Goal: Transaction & Acquisition: Subscribe to service/newsletter

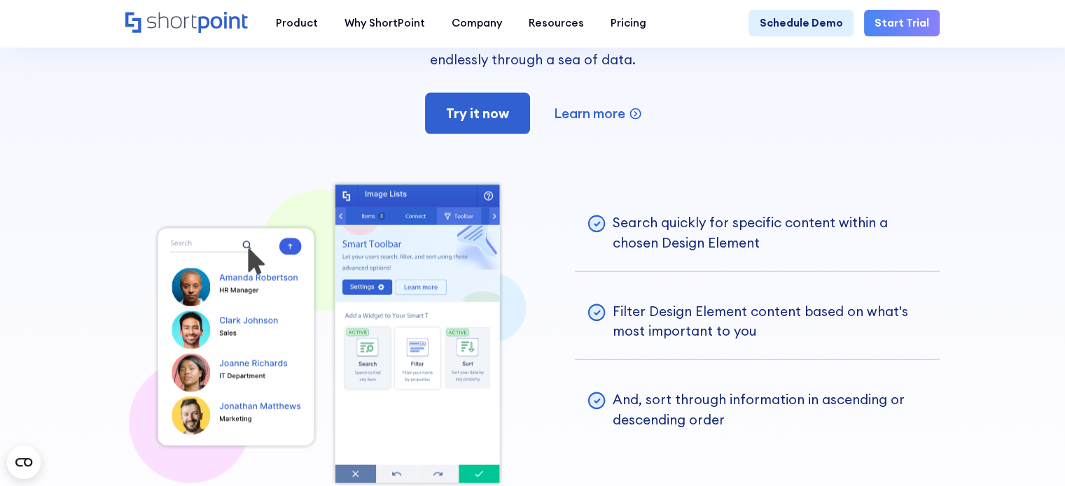
scroll to position [2872, 0]
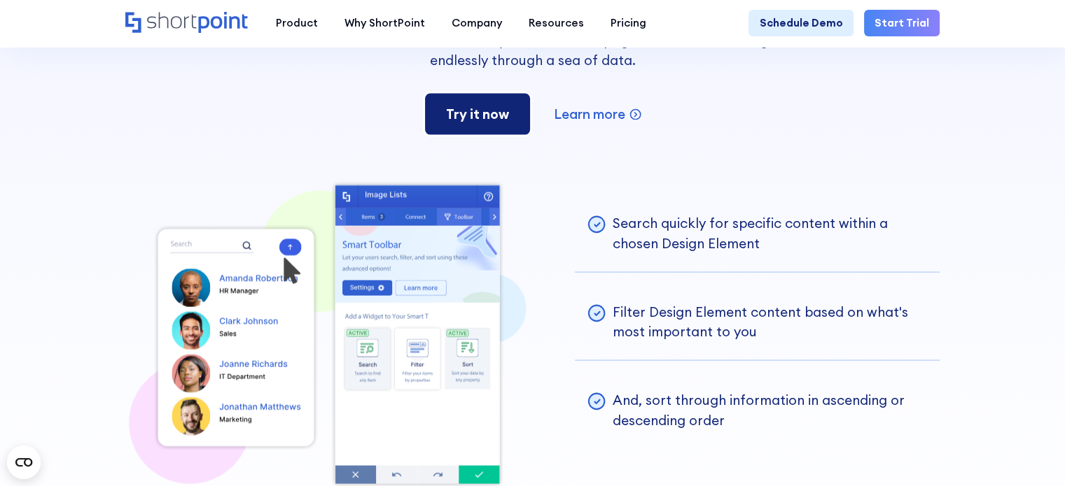
click at [492, 137] on link "Try it now" at bounding box center [478, 114] width 110 height 45
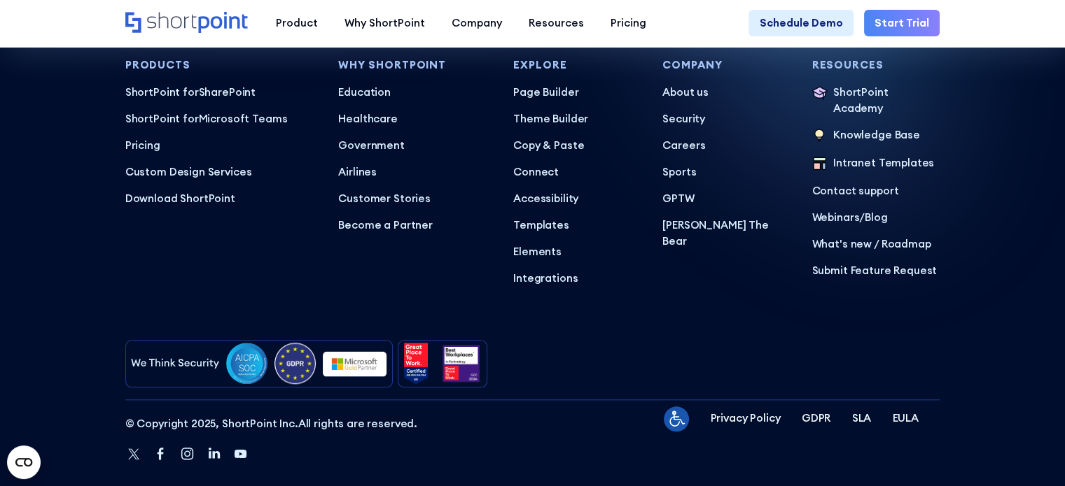
scroll to position [6708, 0]
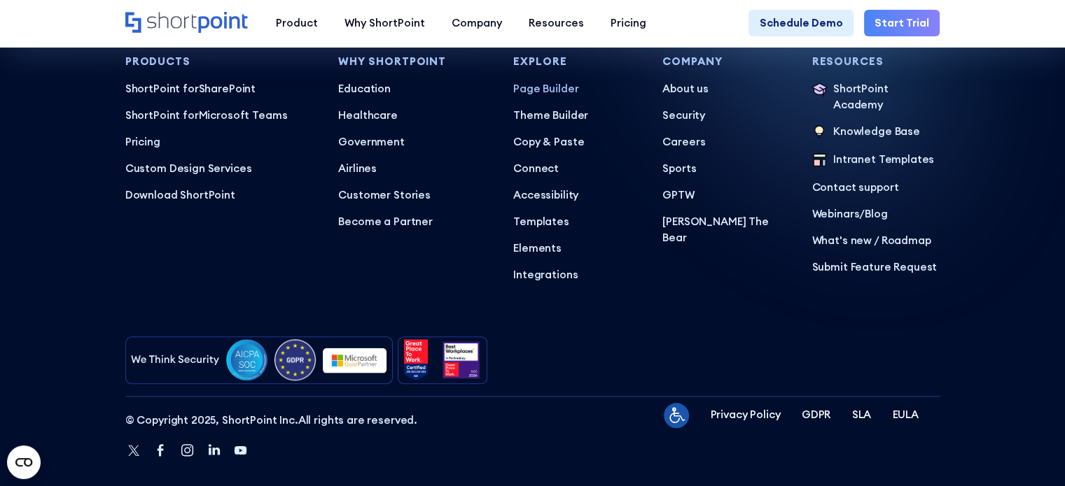
click at [546, 97] on p "Page Builder" at bounding box center [577, 89] width 128 height 16
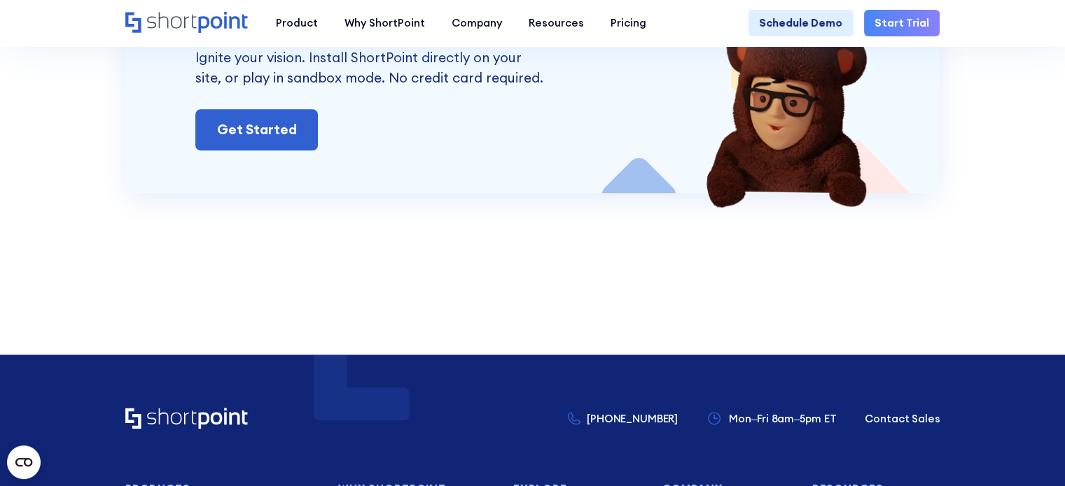
scroll to position [6854, 0]
